Goal: Information Seeking & Learning: Check status

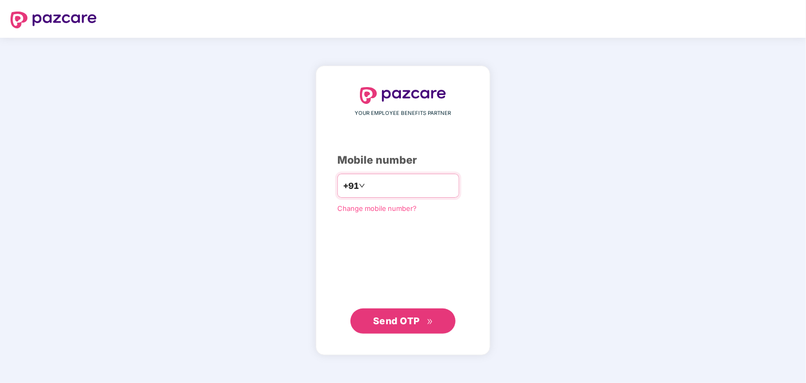
type input "**********"
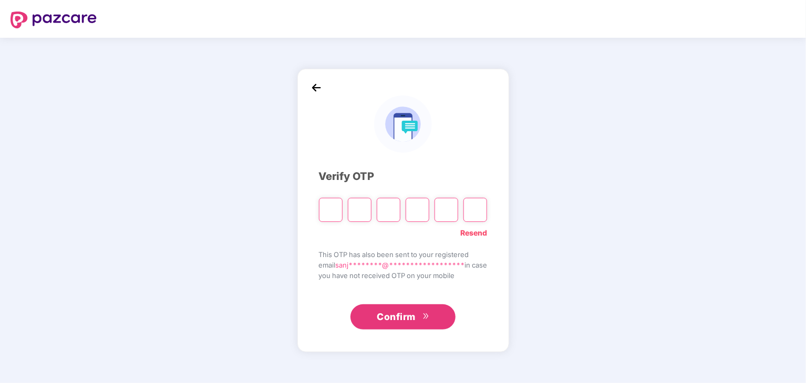
type input "*"
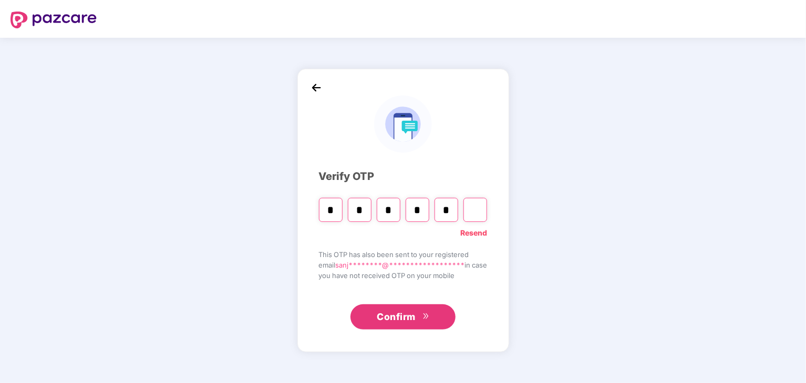
type input "*"
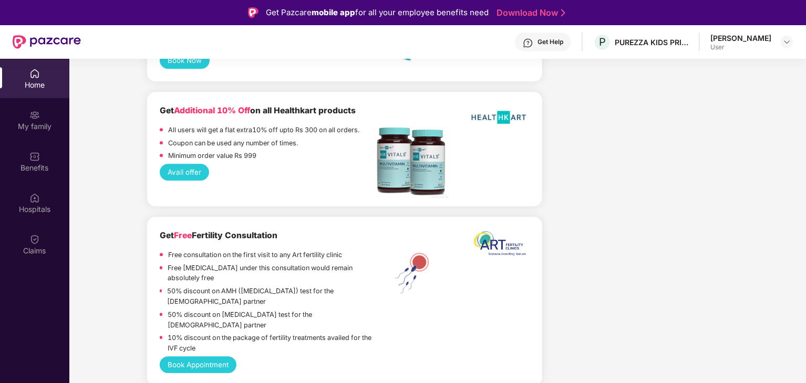
scroll to position [1470, 0]
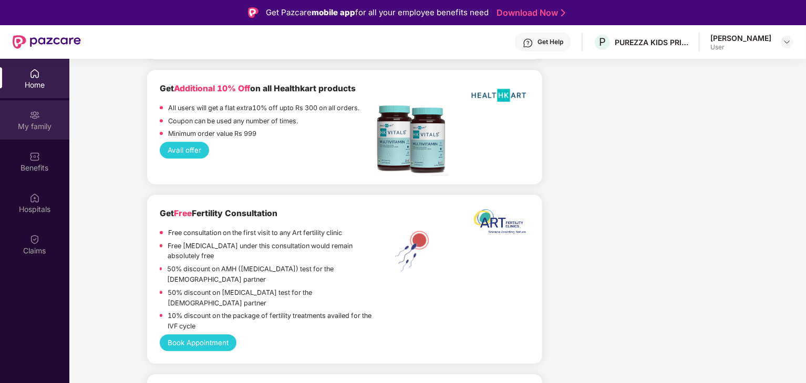
click at [47, 124] on div "My family" at bounding box center [34, 126] width 69 height 11
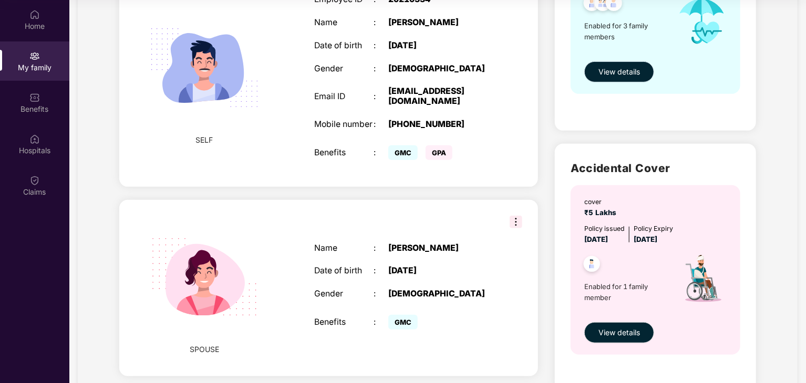
scroll to position [210, 0]
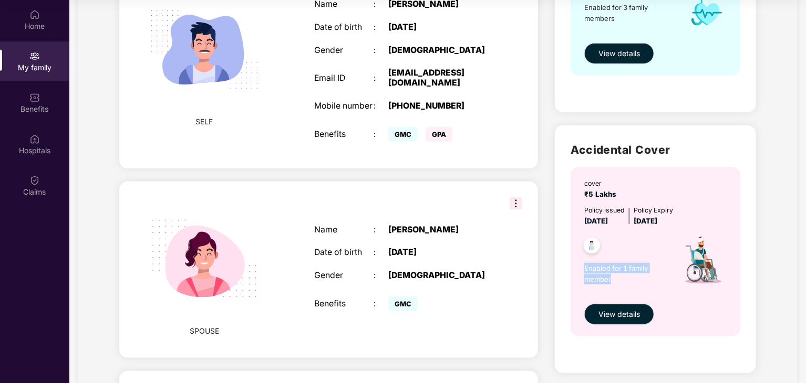
drag, startPoint x: 583, startPoint y: 267, endPoint x: 619, endPoint y: 278, distance: 37.9
click at [619, 278] on div "cover ₹5 Lakhs Policy issued [DATE] Policy Expiry [DATE] Enabled for 1 family m…" at bounding box center [655, 252] width 170 height 170
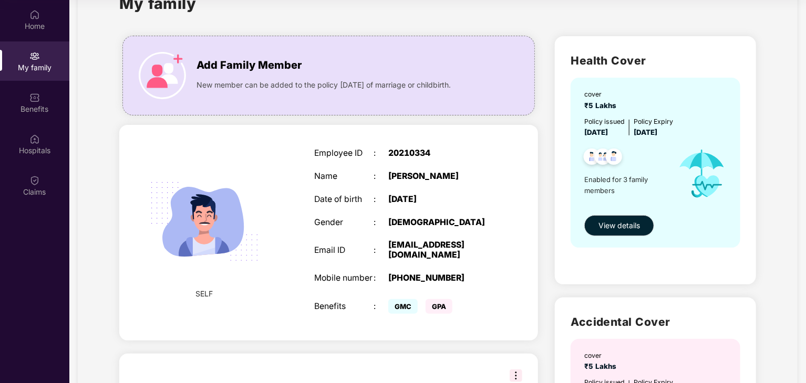
scroll to position [0, 0]
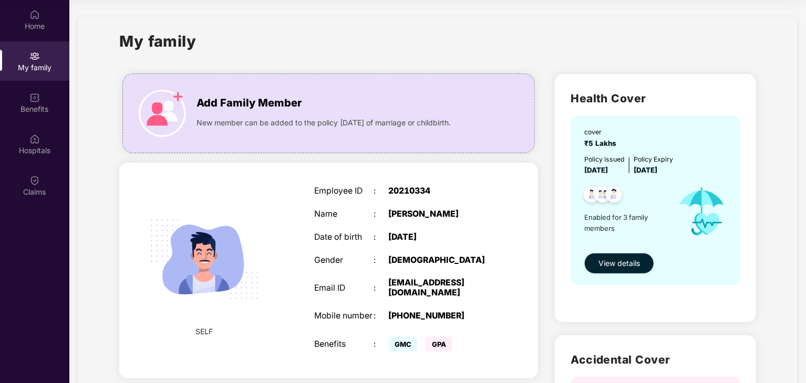
click at [622, 263] on span "View details" at bounding box center [618, 264] width 41 height 12
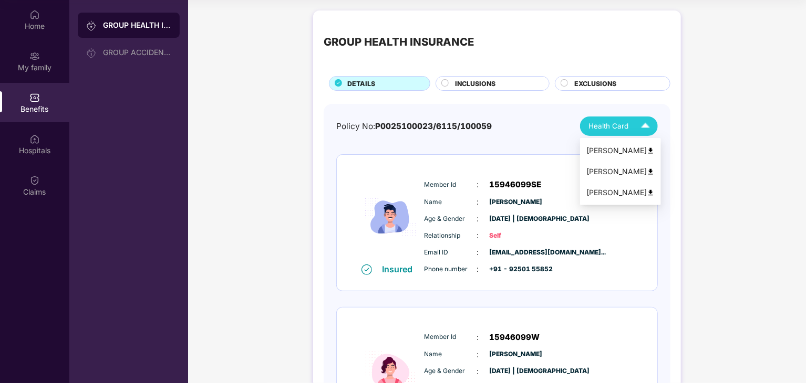
click at [601, 120] on div "Health Card" at bounding box center [621, 126] width 66 height 18
click at [737, 148] on div "GROUP HEALTH INSURANCE DETAILS INCLUSIONS EXCLUSIONS Policy No: P0025100023/611…" at bounding box center [497, 333] width 618 height 656
click at [489, 81] on span "INCLUSIONS" at bounding box center [475, 84] width 40 height 10
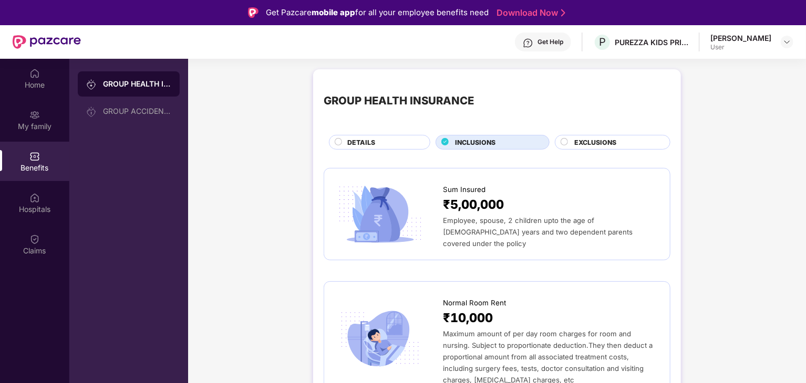
click at [611, 139] on span "EXCLUSIONS" at bounding box center [595, 143] width 42 height 10
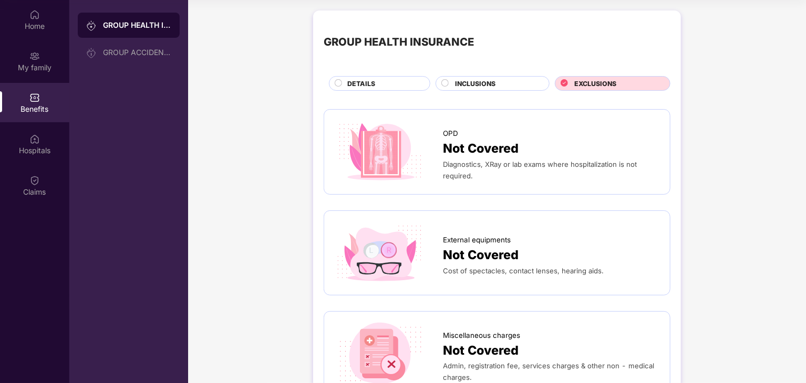
click at [382, 86] on div "DETAILS" at bounding box center [383, 85] width 82 height 12
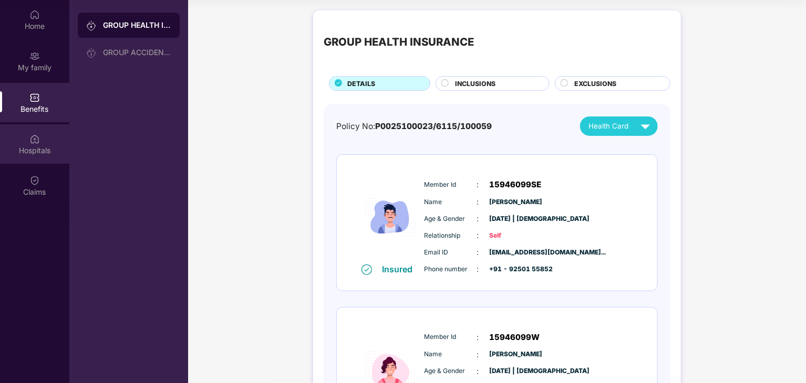
click at [18, 135] on div "Hospitals" at bounding box center [34, 143] width 69 height 39
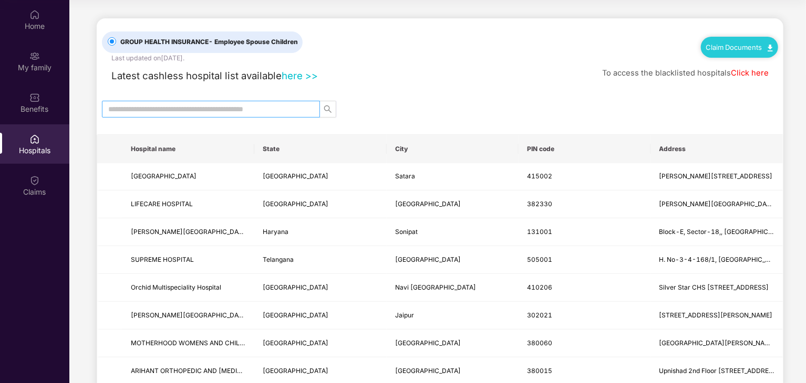
click at [218, 112] on input "text" at bounding box center [206, 109] width 197 height 12
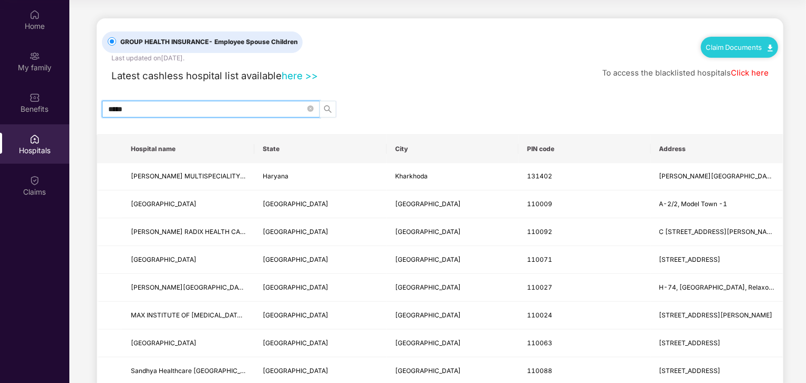
click at [329, 108] on icon "search" at bounding box center [327, 108] width 7 height 7
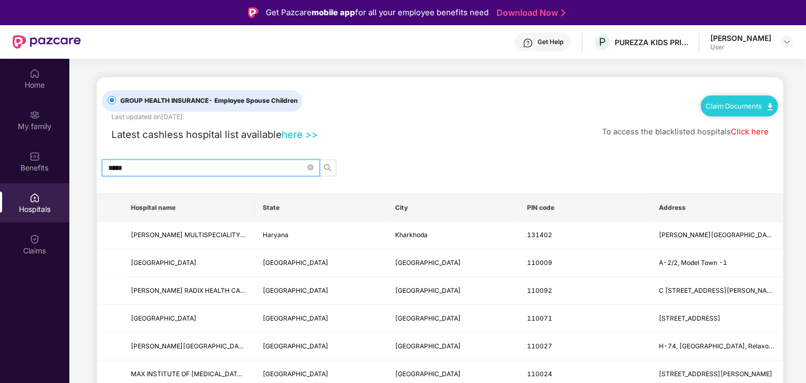
drag, startPoint x: 143, startPoint y: 161, endPoint x: 80, endPoint y: 166, distance: 63.8
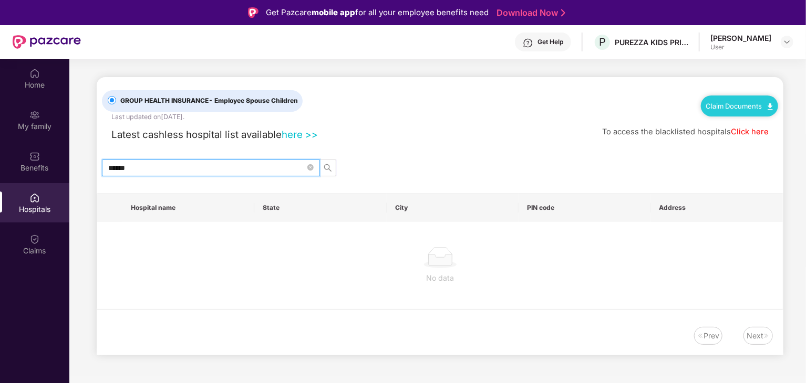
drag, startPoint x: 325, startPoint y: 170, endPoint x: 329, endPoint y: 176, distance: 7.6
click at [329, 175] on div "GROUP HEALTH INSURANCE - Employee Spouse Children Last updated on [DATE] . Clai…" at bounding box center [440, 216] width 686 height 278
click at [151, 163] on input "******" at bounding box center [206, 168] width 197 height 12
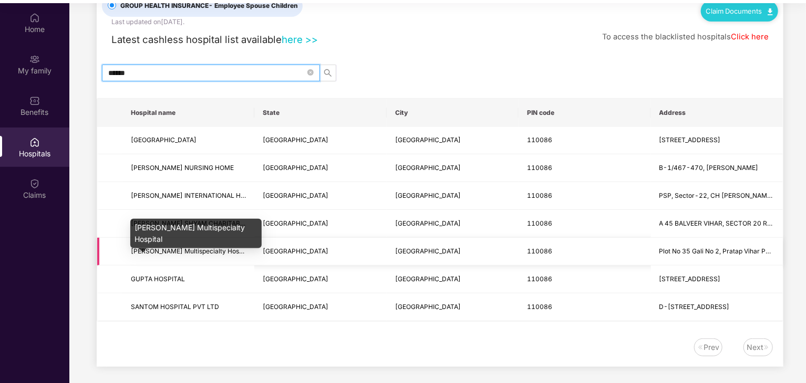
scroll to position [59, 0]
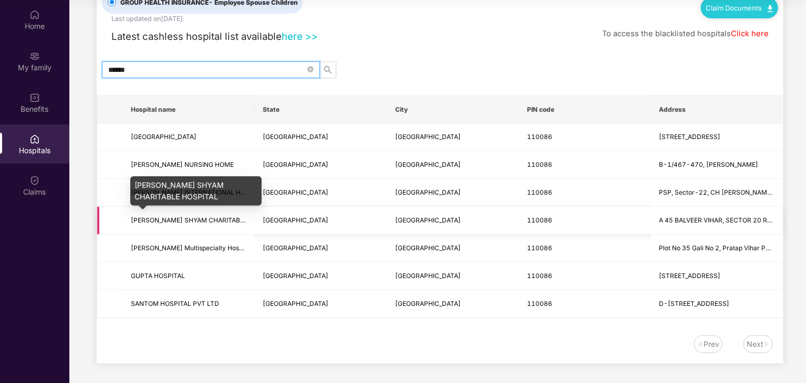
type input "******"
click at [170, 216] on span "[PERSON_NAME] SHYAM CHARITABLE HOSPITAL" at bounding box center [205, 220] width 149 height 8
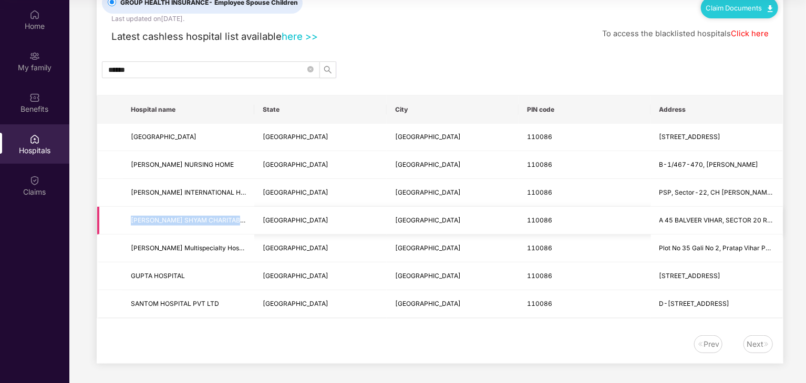
drag, startPoint x: 128, startPoint y: 218, endPoint x: 249, endPoint y: 231, distance: 122.0
click at [249, 231] on td "[PERSON_NAME] SHYAM CHARITABLE HOSPITAL" at bounding box center [188, 221] width 132 height 28
click at [45, 178] on div "Claims" at bounding box center [34, 185] width 69 height 39
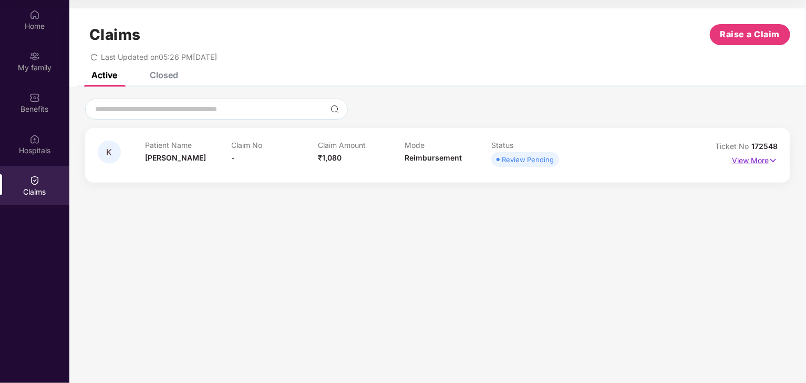
click at [761, 161] on p "View More" at bounding box center [755, 159] width 46 height 14
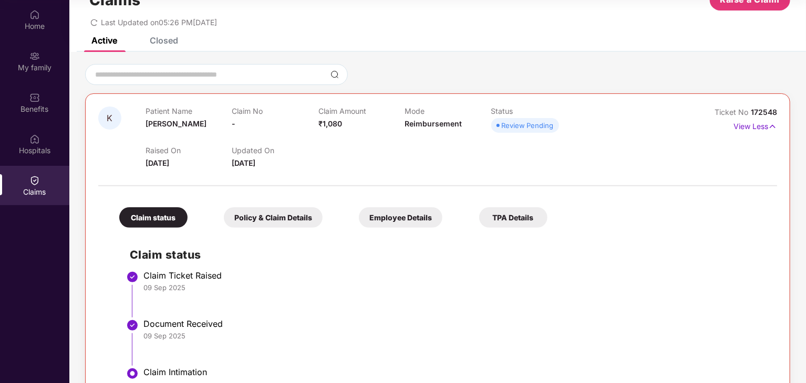
scroll to position [71, 0]
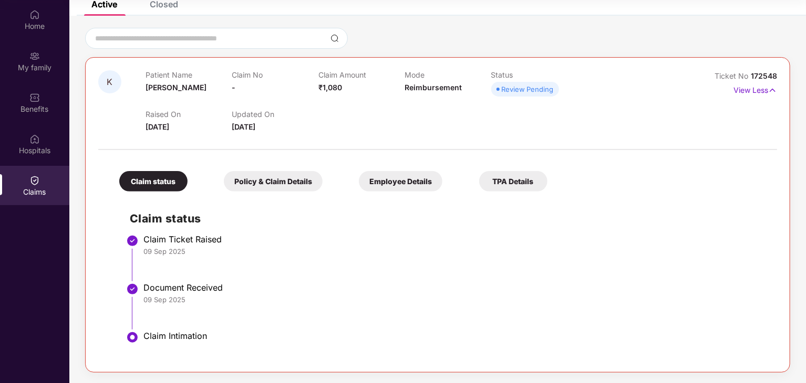
click at [266, 182] on div "Policy & Claim Details" at bounding box center [273, 181] width 99 height 20
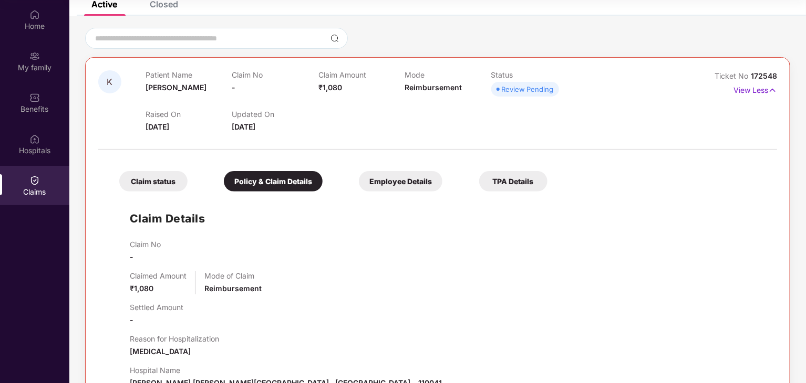
click at [415, 197] on div "Claim Details Claim No - Claimed Amount ₹1,080 Mode of Claim Reimbursement Sett…" at bounding box center [438, 348] width 658 height 303
click at [416, 170] on div "Claim status Policy & Claim Details Employee Details TPA Details" at bounding box center [328, 176] width 439 height 31
click at [416, 172] on div "Employee Details" at bounding box center [401, 181] width 84 height 20
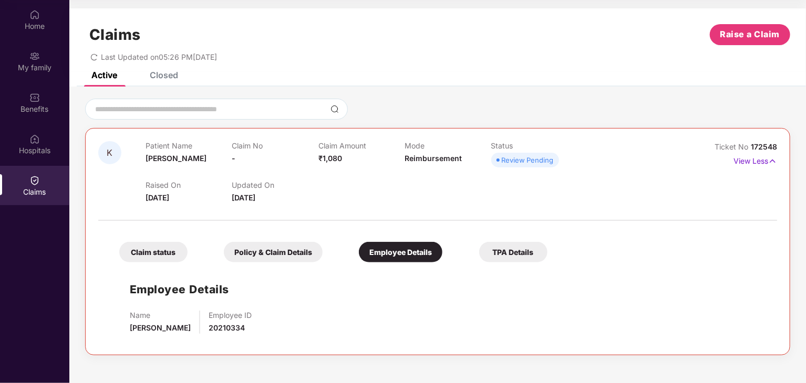
drag, startPoint x: 527, startPoint y: 242, endPoint x: 527, endPoint y: 248, distance: 6.3
click at [527, 248] on div "TPA Details" at bounding box center [513, 252] width 68 height 20
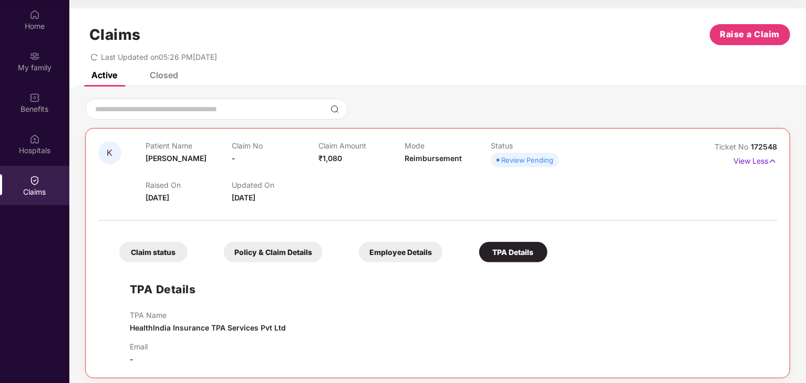
click at [168, 75] on div "Closed" at bounding box center [164, 75] width 28 height 11
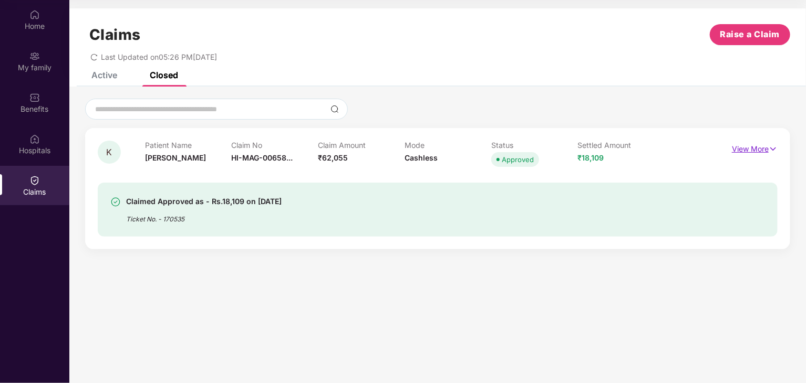
click at [749, 148] on p "View More" at bounding box center [755, 148] width 46 height 14
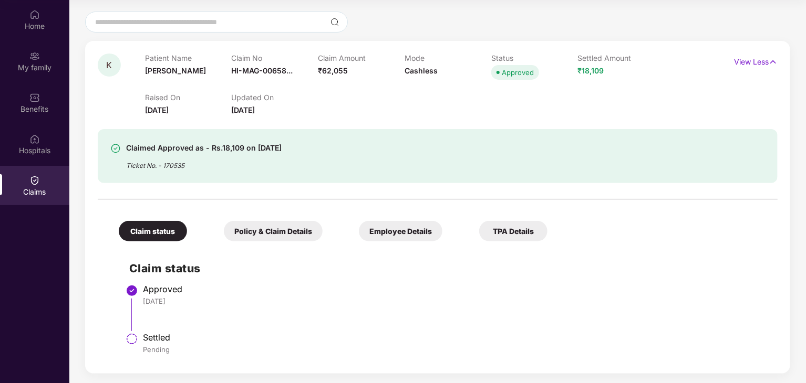
scroll to position [88, 0]
drag, startPoint x: 341, startPoint y: 72, endPoint x: 317, endPoint y: 78, distance: 25.0
click at [317, 78] on div "Patient Name [PERSON_NAME] Claim No HI-MAG-00658... Claim Amount ₹62,055 Mode C…" at bounding box center [404, 67] width 519 height 29
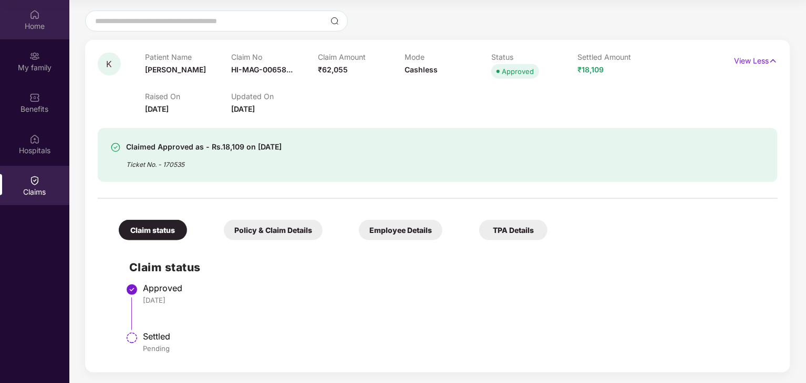
click at [36, 33] on div "Home" at bounding box center [34, 19] width 69 height 39
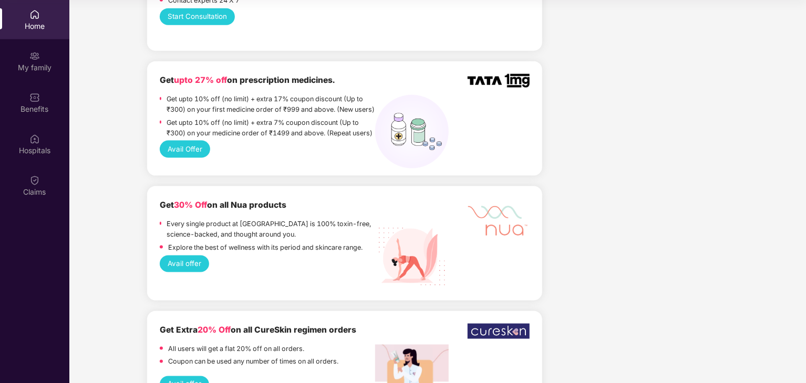
scroll to position [630, 0]
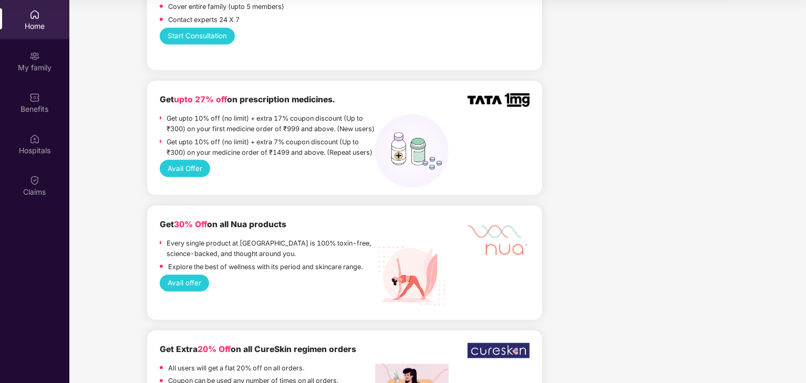
click at [189, 177] on button "Avail Offer" at bounding box center [185, 168] width 51 height 17
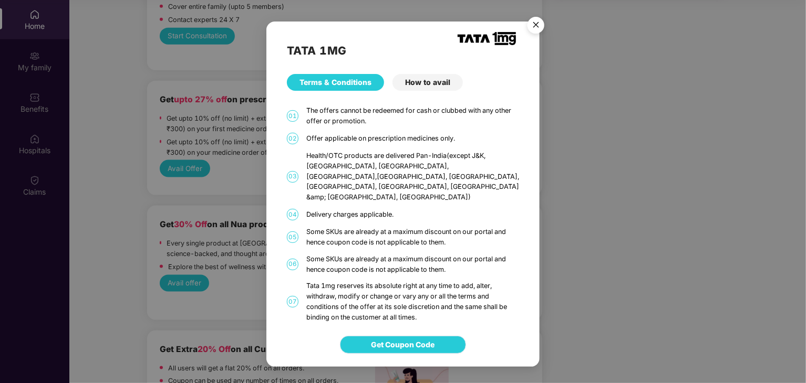
click at [406, 339] on span "Get Coupon Code" at bounding box center [403, 345] width 64 height 12
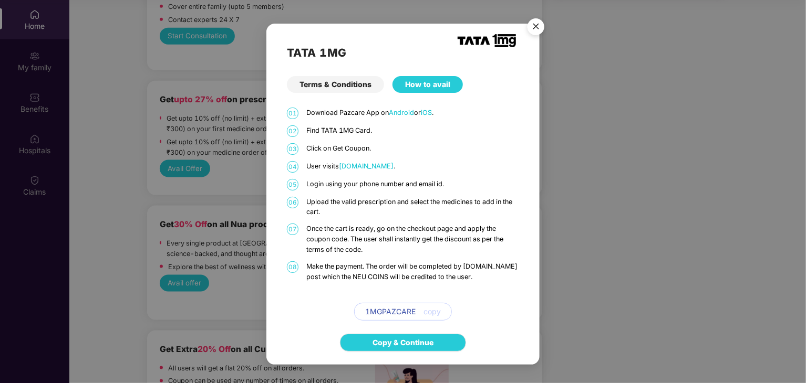
click at [431, 309] on span "copy" at bounding box center [431, 312] width 17 height 12
drag, startPoint x: 390, startPoint y: 310, endPoint x: 363, endPoint y: 307, distance: 27.4
click at [363, 307] on div "1MGPAZCARE copy" at bounding box center [403, 312] width 98 height 18
drag, startPoint x: 362, startPoint y: 309, endPoint x: 416, endPoint y: 310, distance: 53.6
click at [416, 310] on div "1MGPAZCARE copy" at bounding box center [403, 312] width 98 height 18
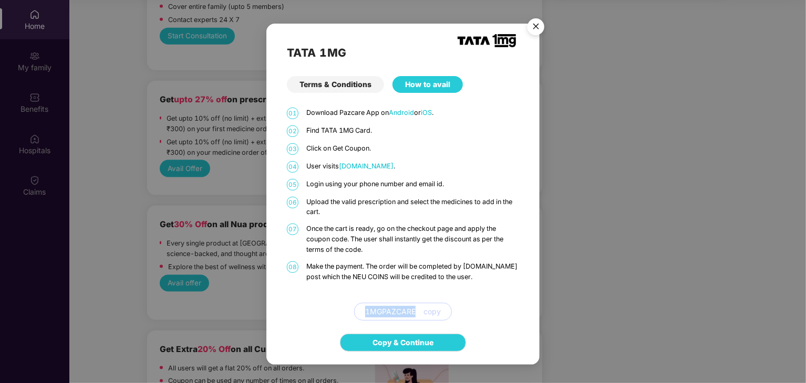
copy span "1MGPAZCARE"
click at [537, 25] on img "Close" at bounding box center [535, 28] width 29 height 29
